Goal: Task Accomplishment & Management: Complete application form

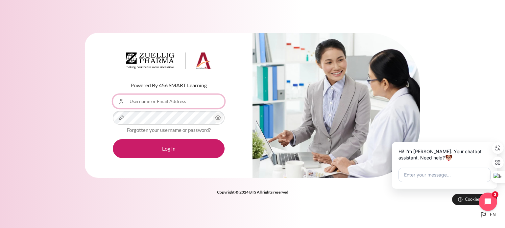
click at [168, 100] on input "Username or Email Address" at bounding box center [169, 102] width 112 height 14
type input "[EMAIL_ADDRESS][DOMAIN_NAME]"
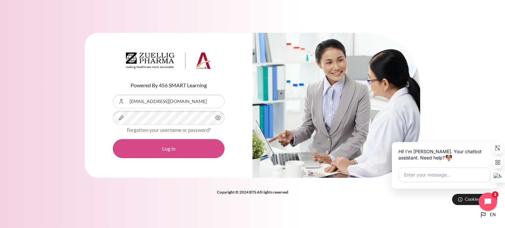
click at [162, 150] on button "Log in" at bounding box center [169, 148] width 112 height 19
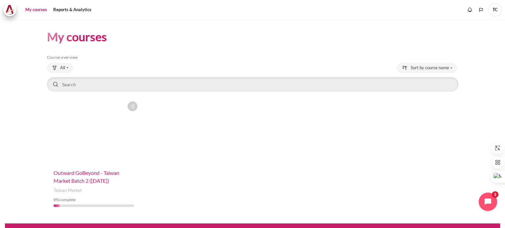
click at [72, 175] on span "Outward GoBeyond - Taiwan Market Batch 2 (Sep 2025)" at bounding box center [87, 177] width 66 height 14
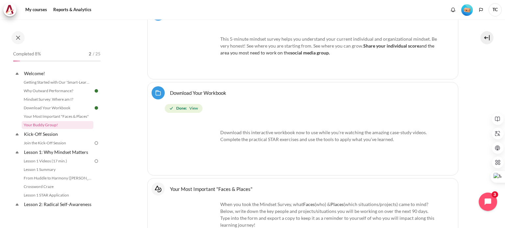
scroll to position [625, 0]
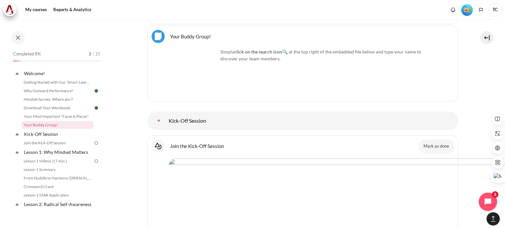
click at [165, 123] on link "Kick-Off Session" at bounding box center [158, 120] width 13 height 13
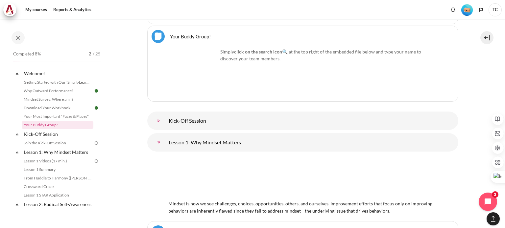
click at [165, 123] on link "Kick-Off Session" at bounding box center [158, 120] width 13 height 13
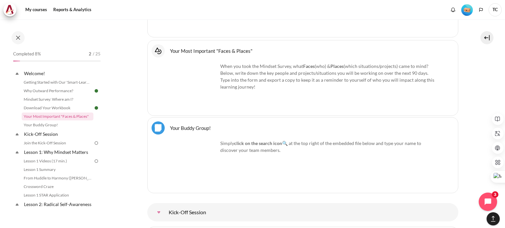
scroll to position [493, 0]
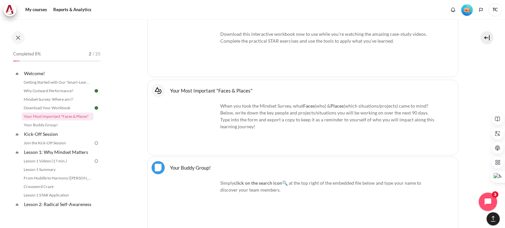
click at [235, 89] on link "Your Most Important "Faces & Places" Interactive Content" at bounding box center [211, 90] width 83 height 6
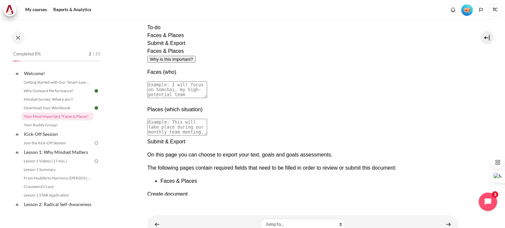
scroll to position [90, 0]
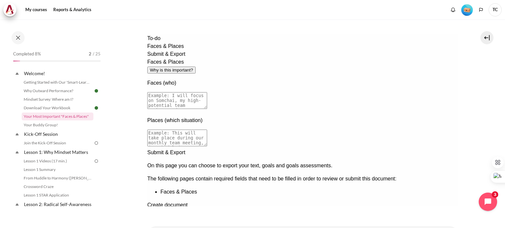
click at [427, 209] on div "Previous documentation step" at bounding box center [302, 209] width 311 height 0
click at [446, 149] on div "Next documentation step" at bounding box center [302, 149] width 311 height 0
click at [429, 209] on div "Previous documentation step" at bounding box center [302, 209] width 311 height 0
click at [207, 92] on textarea at bounding box center [177, 100] width 60 height 17
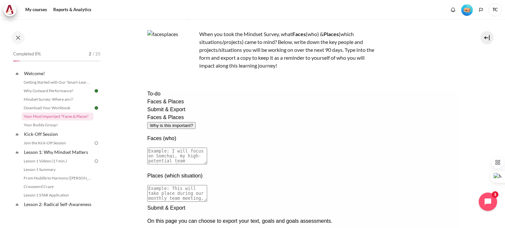
scroll to position [25, 0]
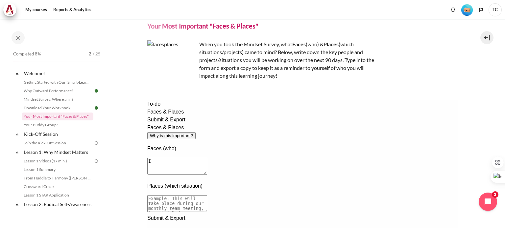
type textarea "I"
click at [207, 158] on textarea "I will focus on peer manager from marketing, Heather Chien, to develop the" at bounding box center [177, 166] width 60 height 17
paste textarea "Cultivate her ability to understand and analyze the pharmaceutical market"
click at [207, 158] on textarea "I will focus on peer manager from marketing, Heather Chien, to develop the Cult…" at bounding box center [177, 166] width 60 height 17
click at [147, 100] on span "the" at bounding box center [147, 100] width 0 height 0
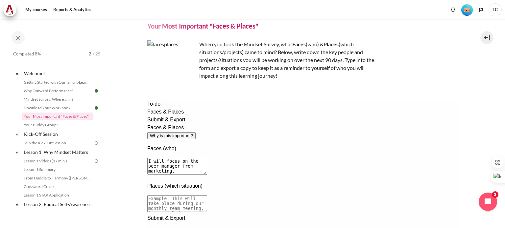
type textarea "I will focus on the peer manager from marketing, Heather Chien, to develop her …"
click at [207, 196] on textarea at bounding box center [177, 204] width 60 height 17
type textarea "T"
paste textarea "This will take place during monthly joint sales and marketing meetings, in sche…"
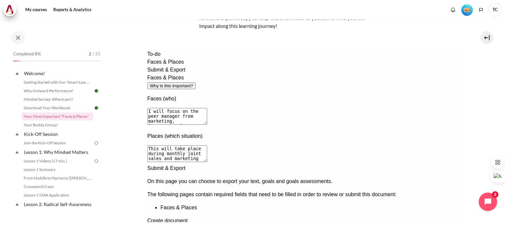
scroll to position [90, 0]
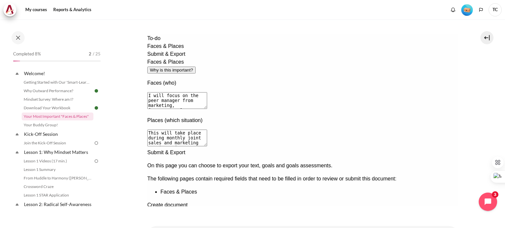
type textarea "This will take place during monthly joint sales and marketing meetings, in sche…"
click at [441, 149] on div "Next documentation step" at bounding box center [302, 149] width 311 height 0
click at [226, 183] on div "Create document" at bounding box center [302, 187] width 311 height 8
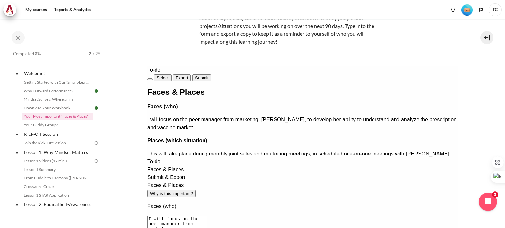
scroll to position [58, 0]
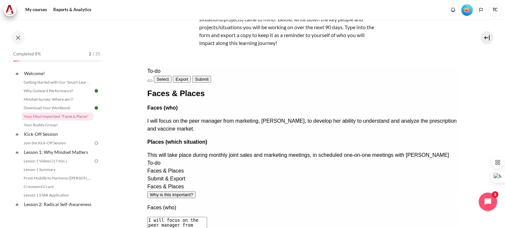
click at [188, 79] on span "Export" at bounding box center [181, 79] width 13 height 5
click at [211, 80] on button "Submit" at bounding box center [201, 79] width 19 height 7
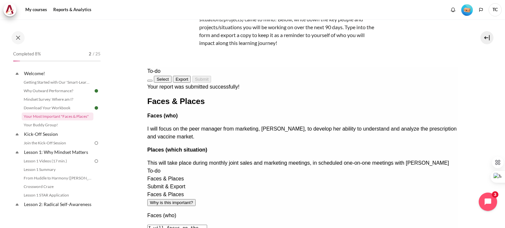
click at [152, 80] on button "Exit" at bounding box center [149, 81] width 5 height 2
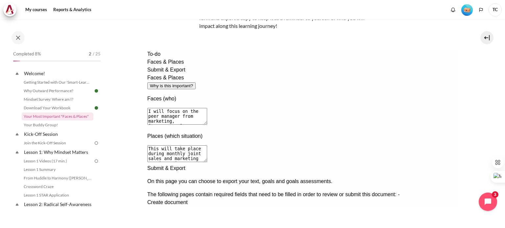
scroll to position [90, 0]
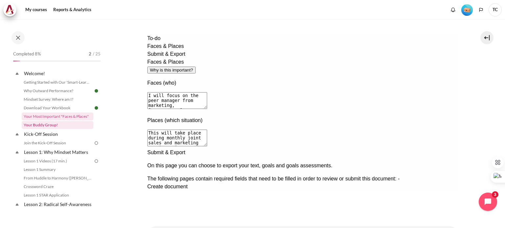
click at [54, 125] on link "Your Buddy Group!" at bounding box center [58, 125] width 72 height 8
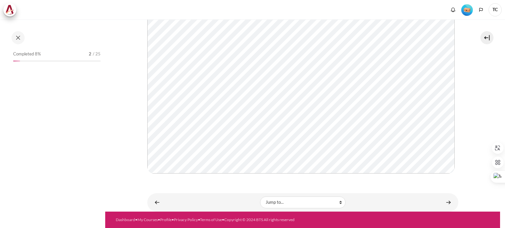
scroll to position [139, 0]
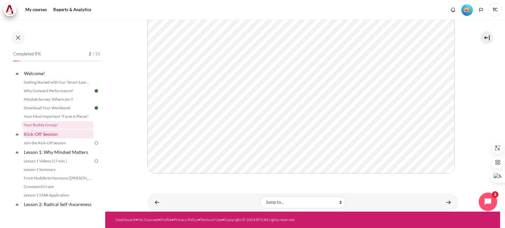
click at [61, 134] on link "Kick-Off Session" at bounding box center [58, 134] width 70 height 9
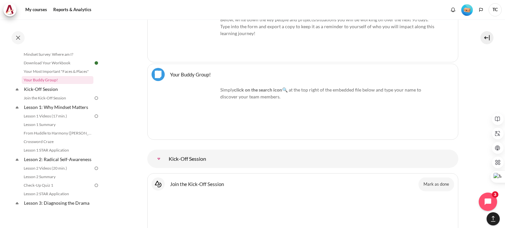
scroll to position [564, 0]
